Goal: Check status

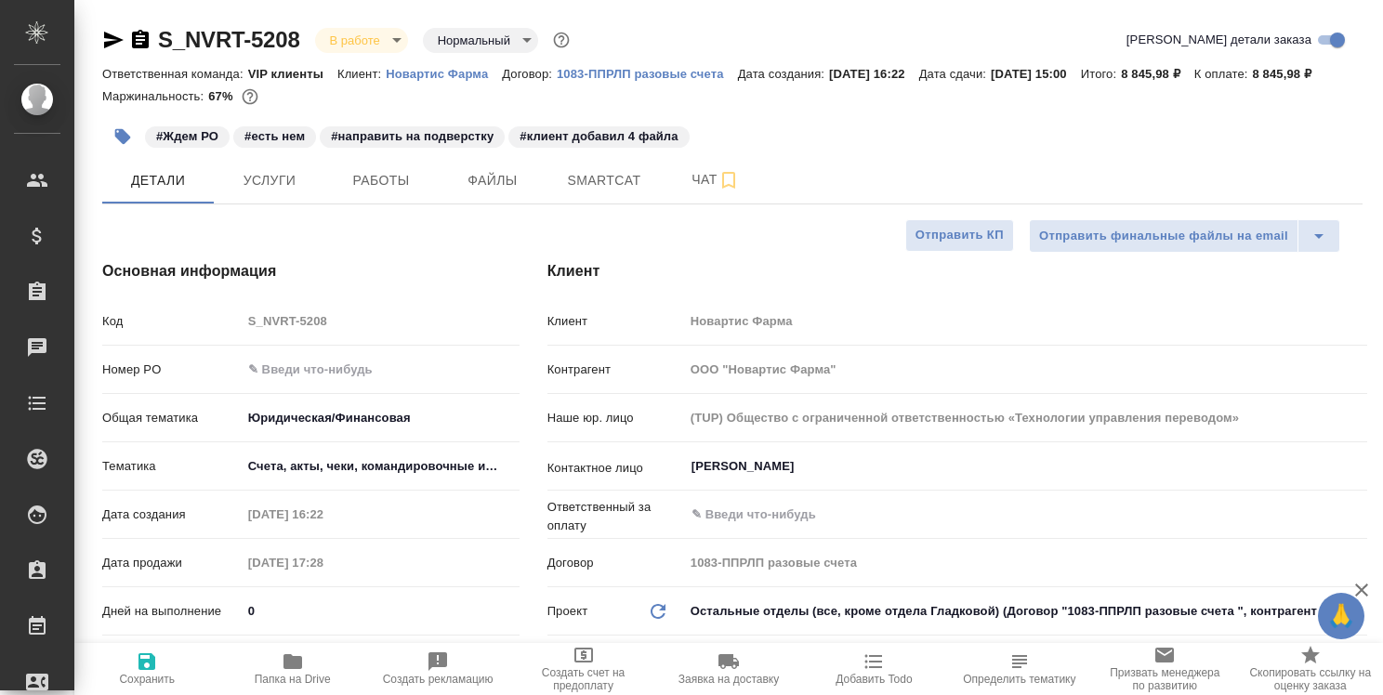
select select "RU"
click at [614, 192] on span "Smartcat" at bounding box center [604, 180] width 89 height 23
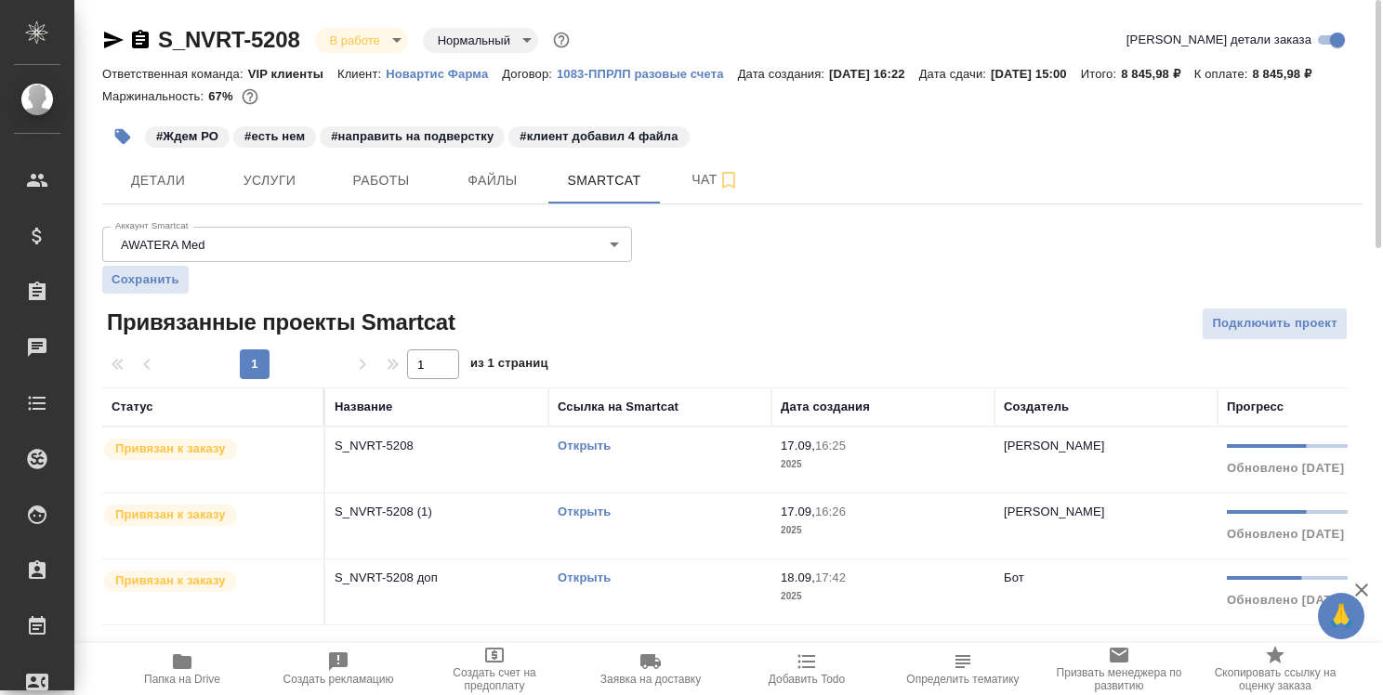
click at [587, 453] on link "Открыть" at bounding box center [584, 446] width 53 height 14
click at [592, 519] on link "Открыть" at bounding box center [584, 512] width 53 height 14
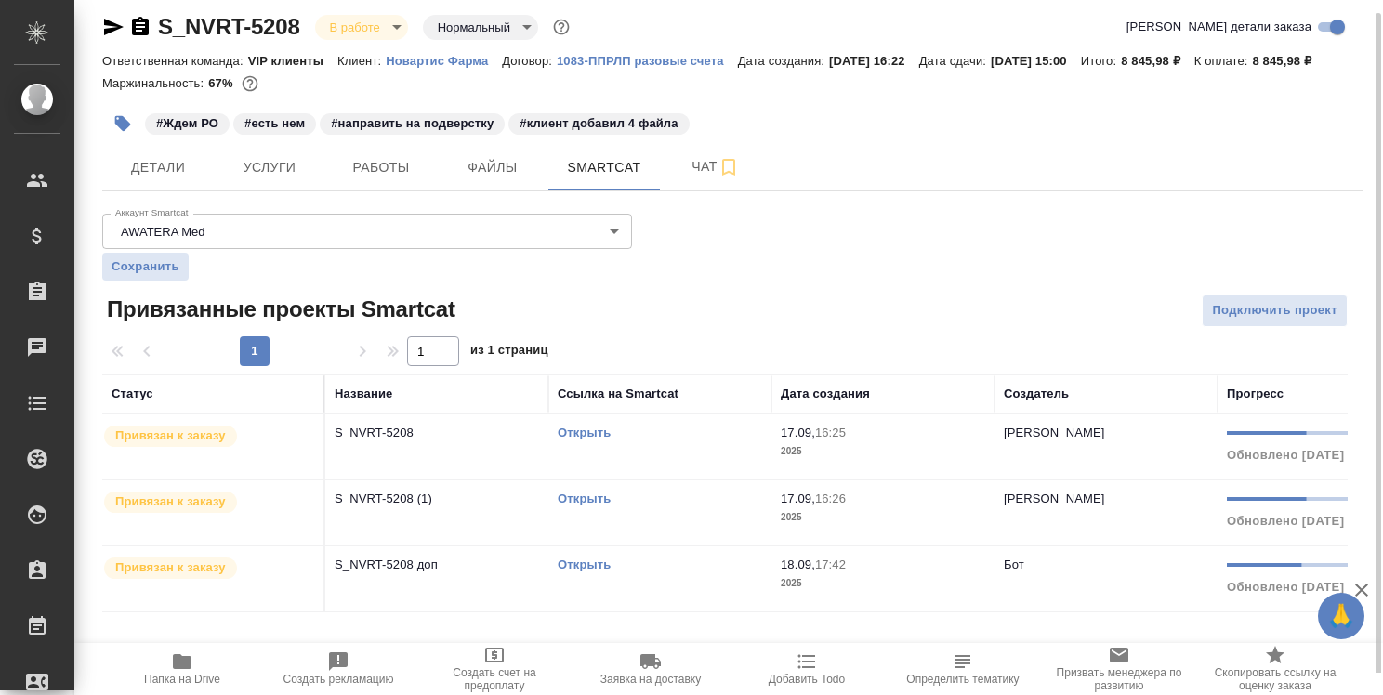
click at [591, 572] on link "Открыть" at bounding box center [584, 565] width 53 height 14
click at [595, 572] on link "Открыть" at bounding box center [584, 565] width 53 height 14
